Goal: Task Accomplishment & Management: Use online tool/utility

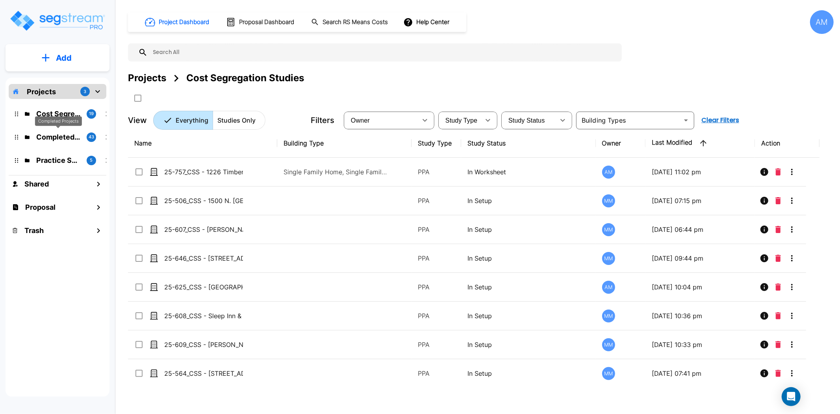
click at [61, 134] on p "Completed Projects" at bounding box center [58, 137] width 44 height 11
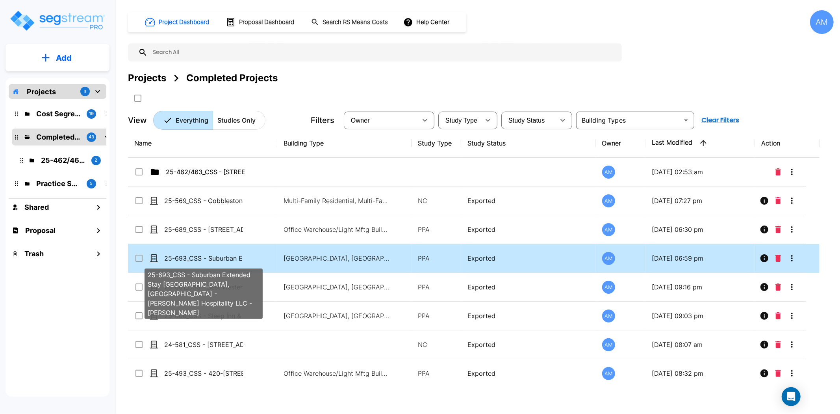
click at [212, 255] on p "25-693_CSS - Suburban Extended Stay [GEOGRAPHIC_DATA], [GEOGRAPHIC_DATA] - [PER…" at bounding box center [203, 257] width 79 height 9
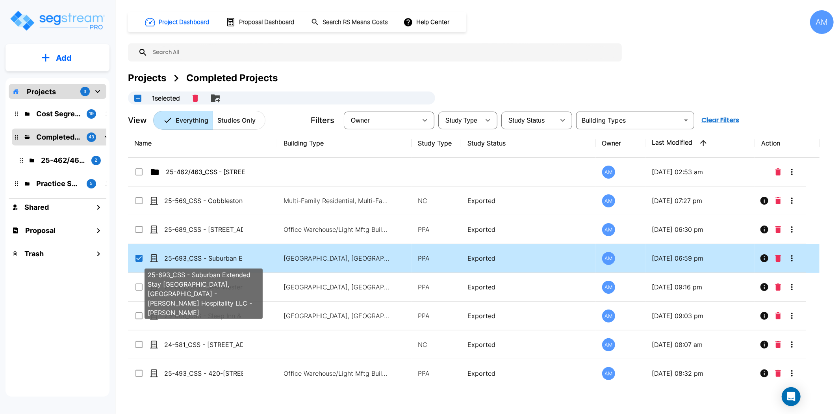
click at [212, 255] on p "25-693_CSS - Suburban Extended Stay [GEOGRAPHIC_DATA], [GEOGRAPHIC_DATA] - [PER…" at bounding box center [203, 257] width 79 height 9
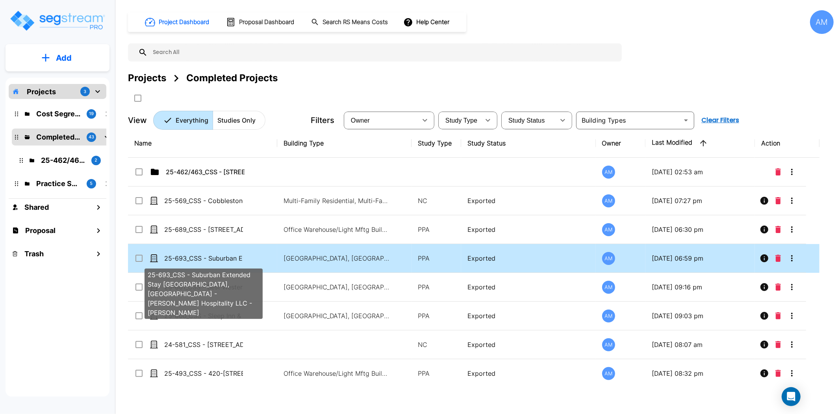
checkbox input "false"
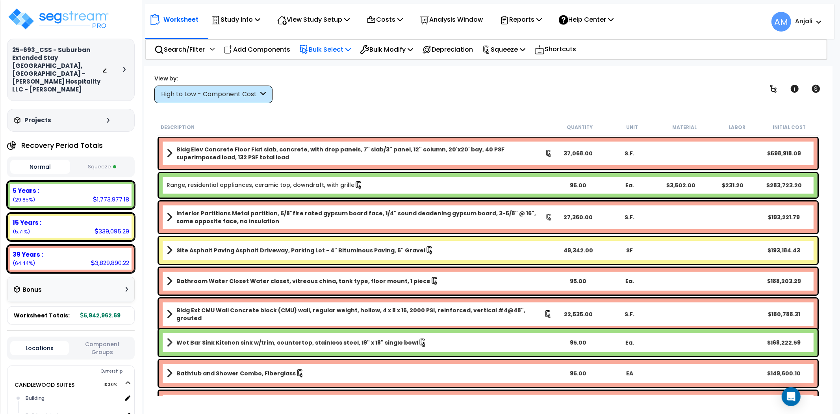
click at [328, 44] on p "Bulk Select" at bounding box center [325, 49] width 52 height 11
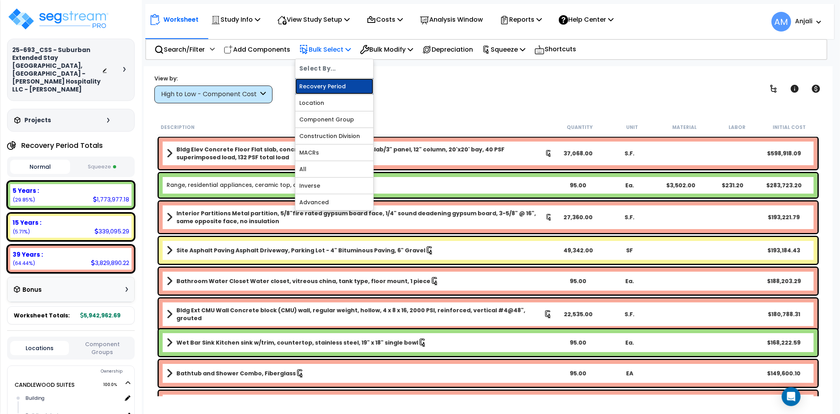
click at [331, 82] on link "Recovery Period" at bounding box center [334, 86] width 78 height 16
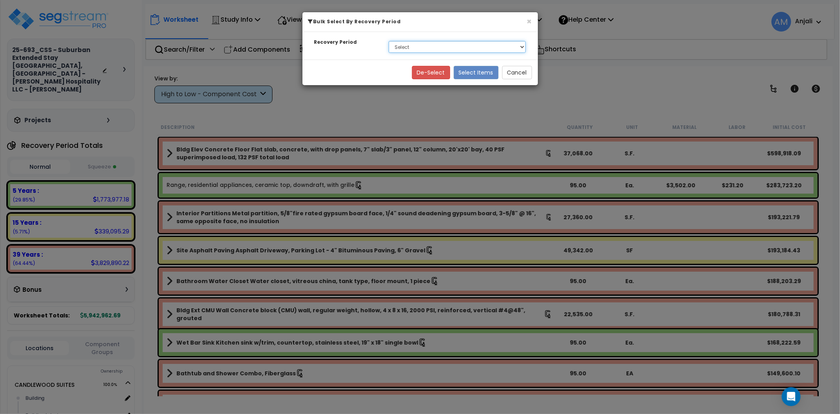
click at [418, 52] on select "Select 5 Years 15 Years 39 Years" at bounding box center [457, 47] width 137 height 12
select select "39Y"
click at [389, 41] on select "Select 5 Years 15 Years 39 Years" at bounding box center [457, 47] width 137 height 12
click at [484, 76] on button "Select Items" at bounding box center [476, 72] width 45 height 13
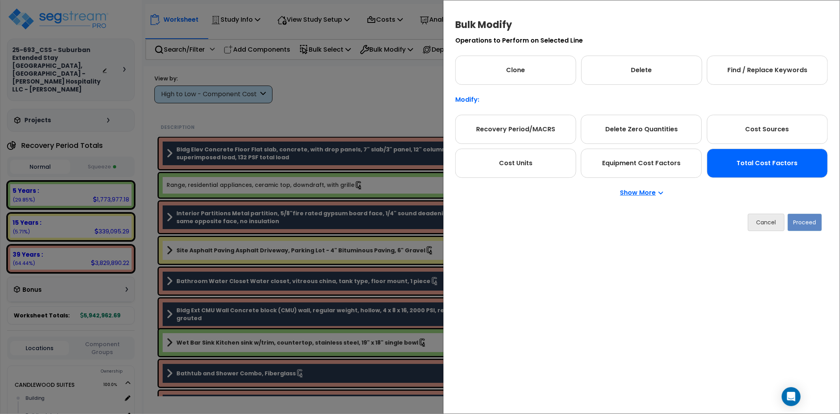
click at [780, 154] on div "Total Cost Factors" at bounding box center [767, 163] width 121 height 29
click at [812, 217] on button "Proceed" at bounding box center [805, 222] width 34 height 17
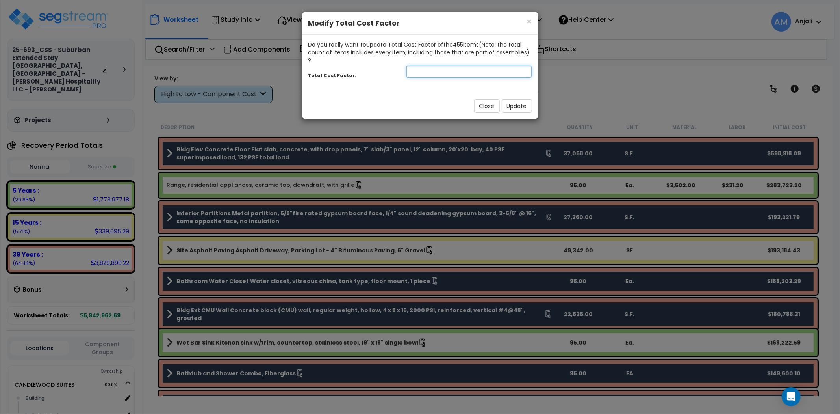
click at [436, 66] on input "number" at bounding box center [470, 72] width 126 height 12
type input "1.5"
click at [517, 99] on button "Update" at bounding box center [517, 105] width 30 height 13
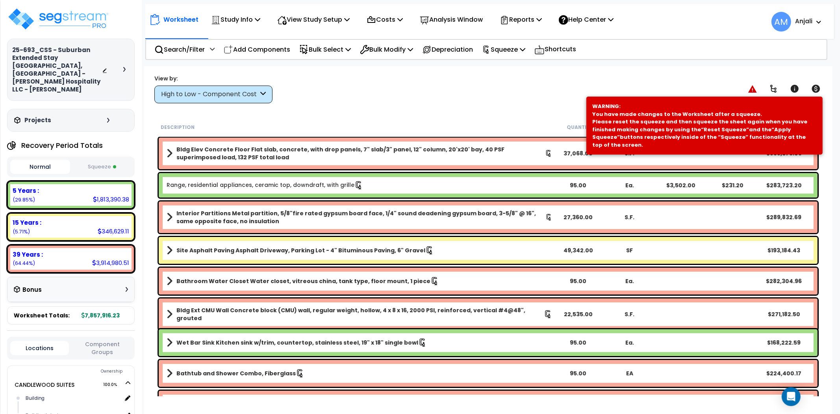
click at [116, 160] on button "Squeeze" at bounding box center [102, 167] width 60 height 14
click at [52, 160] on button "Normal" at bounding box center [40, 167] width 60 height 14
click at [502, 49] on p "Squeeze" at bounding box center [503, 49] width 43 height 11
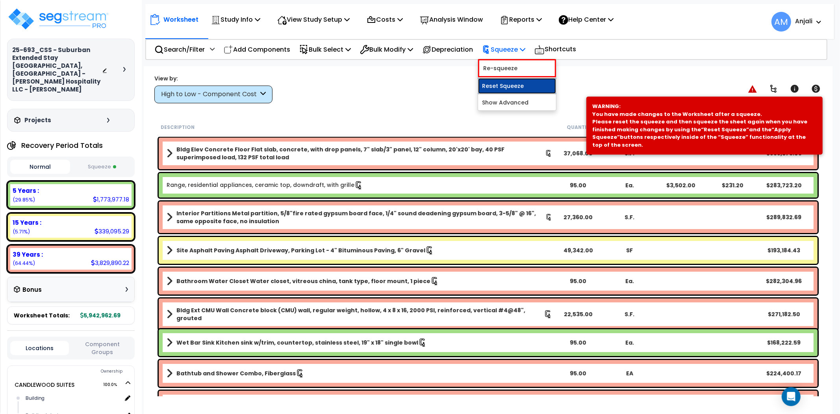
click at [518, 85] on link "Reset Squeeze" at bounding box center [517, 86] width 78 height 16
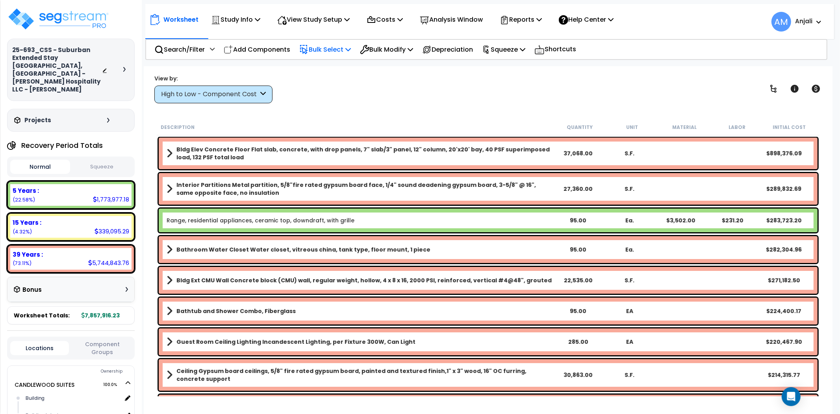
click at [330, 50] on p "Bulk Select" at bounding box center [325, 49] width 52 height 11
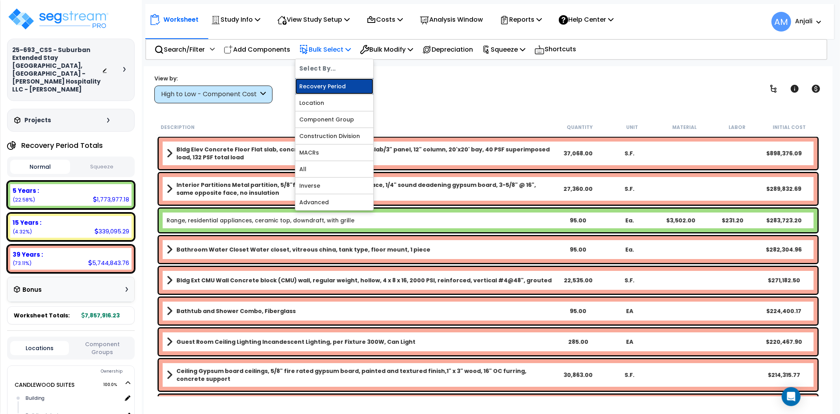
click at [336, 84] on link "Recovery Period" at bounding box center [334, 86] width 78 height 16
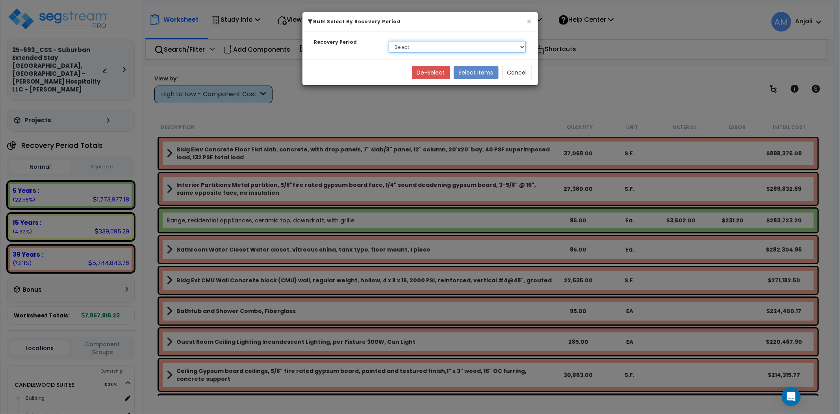
click at [466, 47] on select "Select 5 Years 15 Years 39 Years" at bounding box center [457, 47] width 137 height 12
select select "5Y"
click at [389, 41] on select "Select 5 Years 15 Years 39 Years" at bounding box center [457, 47] width 137 height 12
click at [480, 76] on button "Select Items" at bounding box center [476, 72] width 45 height 13
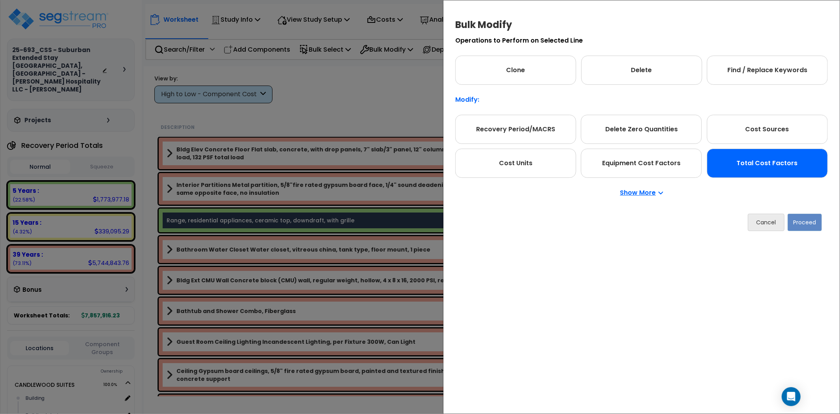
click at [730, 151] on div "Total Cost Factors" at bounding box center [767, 163] width 121 height 29
click at [812, 219] on button "Proceed" at bounding box center [805, 222] width 34 height 17
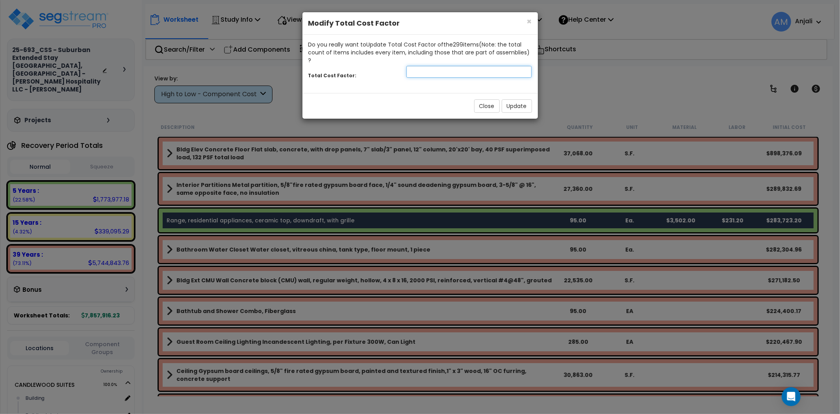
click at [460, 66] on input "number" at bounding box center [470, 72] width 126 height 12
type input "0.98"
click at [518, 100] on button "Update" at bounding box center [517, 105] width 30 height 13
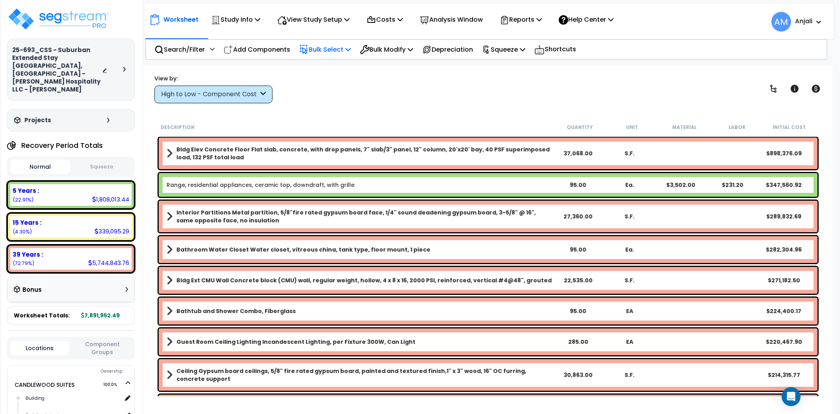
click at [329, 47] on p "Bulk Select" at bounding box center [325, 49] width 52 height 11
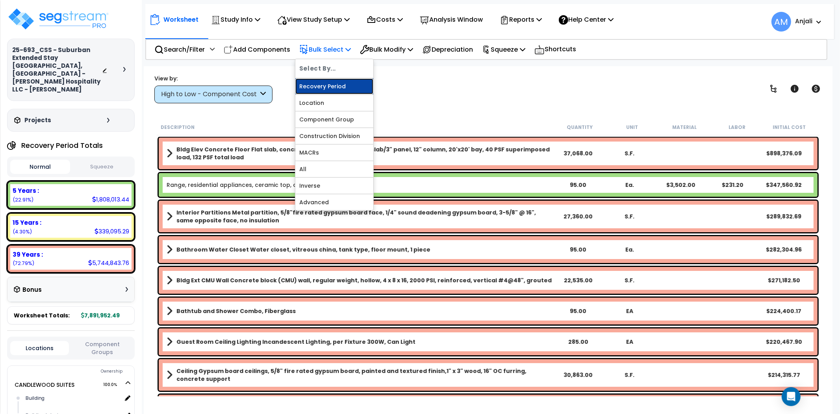
click at [337, 83] on link "Recovery Period" at bounding box center [334, 86] width 78 height 16
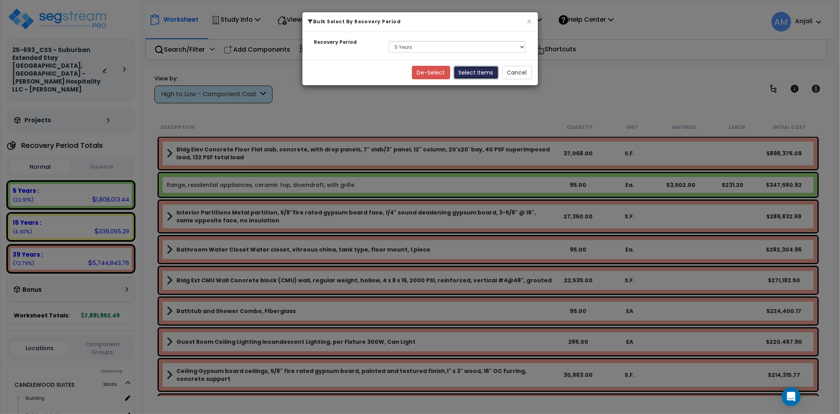
click at [477, 72] on button "Select Items" at bounding box center [476, 72] width 45 height 13
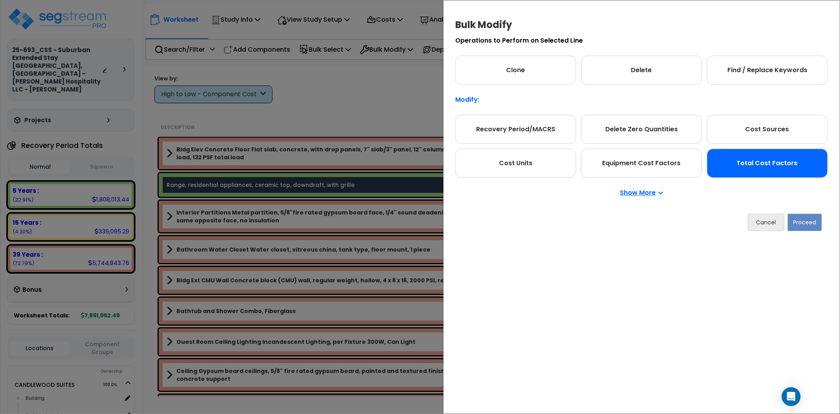
click at [798, 170] on div "Total Cost Factors" at bounding box center [767, 163] width 121 height 29
click at [816, 218] on button "Proceed" at bounding box center [805, 222] width 34 height 17
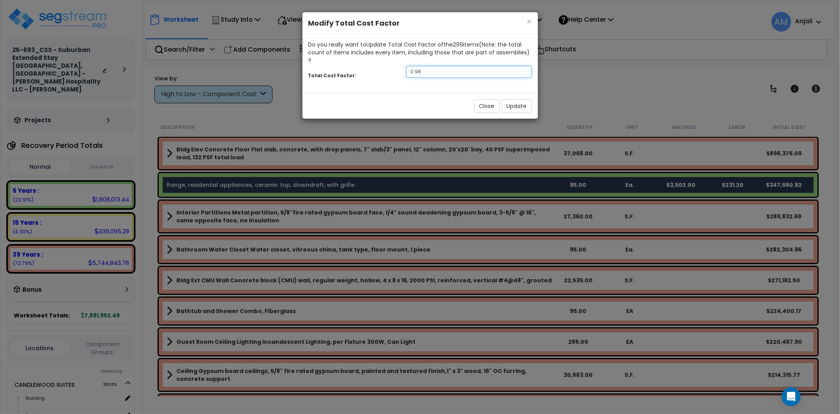
click at [428, 66] on input "0.98" at bounding box center [470, 72] width 126 height 12
type input "0.9"
click at [514, 100] on button "Update" at bounding box center [517, 105] width 30 height 13
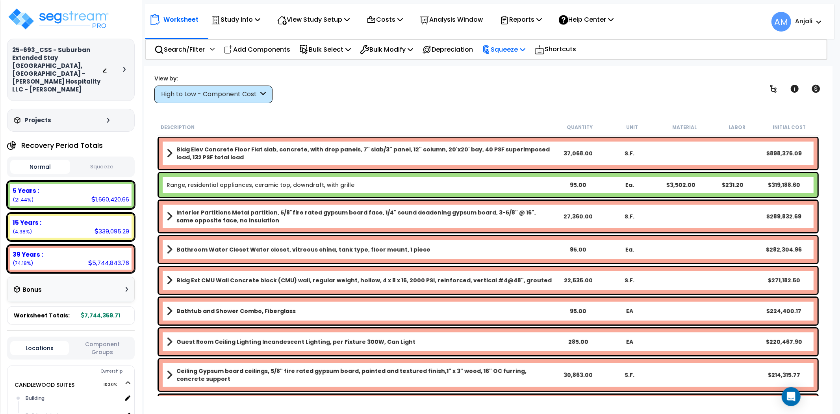
click at [505, 52] on p "Squeeze" at bounding box center [503, 49] width 43 height 11
click at [507, 68] on link "Squeeze" at bounding box center [517, 67] width 78 height 16
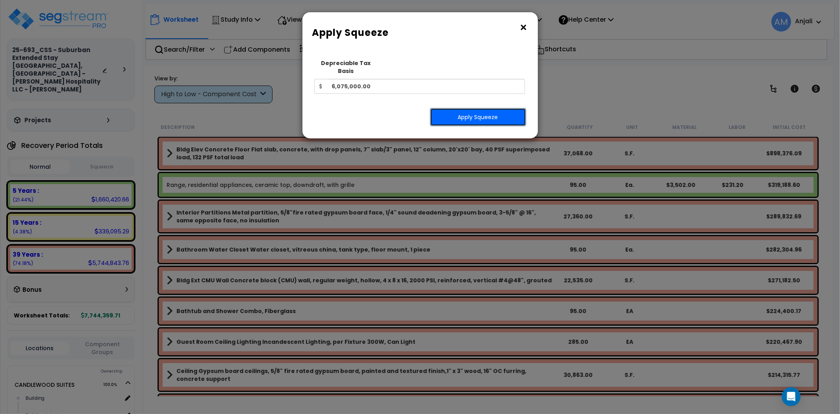
click at [466, 112] on button "Apply Squeeze" at bounding box center [478, 117] width 96 height 18
